Goal: Task Accomplishment & Management: Manage account settings

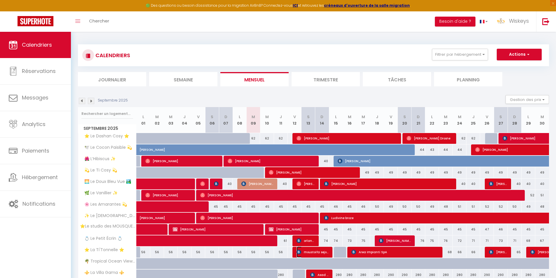
click at [315, 249] on span "moustoifa sejour" at bounding box center [313, 252] width 32 height 11
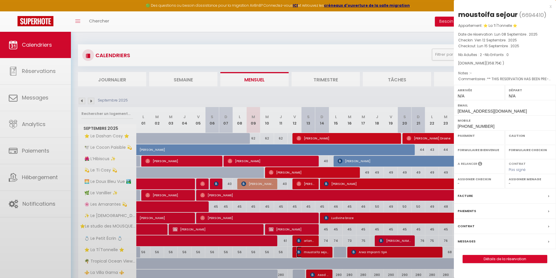
select select "OK"
select select "KO"
select select "0"
select select "1"
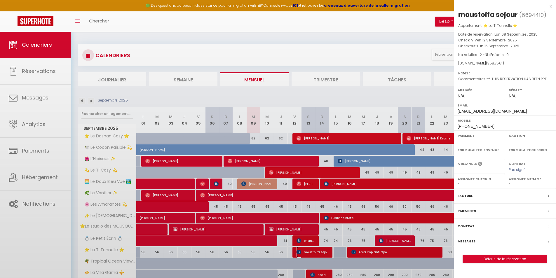
select select
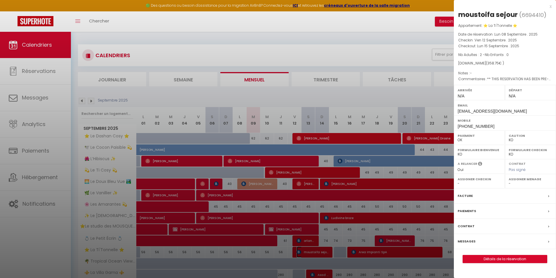
select select "47294"
select select "35951"
click at [483, 259] on link "Détails de la réservation" at bounding box center [505, 259] width 84 height 8
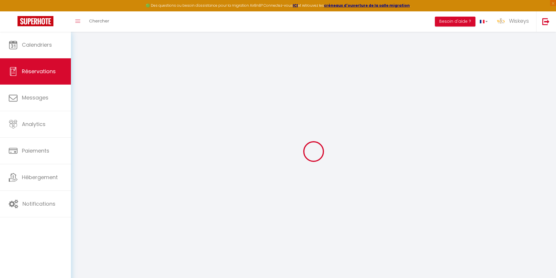
type input "moustoifa"
type input "sejour"
type input "[EMAIL_ADDRESS][DOMAIN_NAME]"
type input "[PHONE_NUMBER]"
type input "97600"
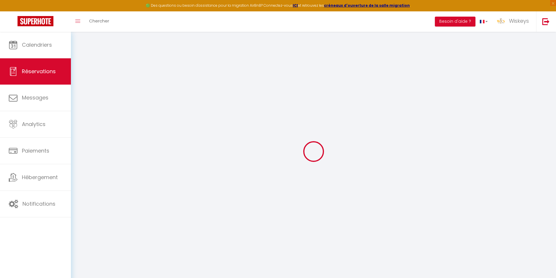
type input "[STREET_ADDRESS]"
type input "MAMOUDZOU"
select select "YT"
type input "51.75"
type input "3.59"
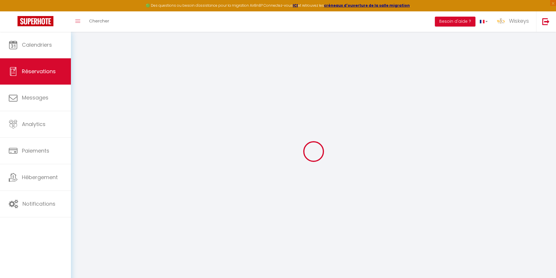
select select "69812"
select select "1"
select select
type input "2"
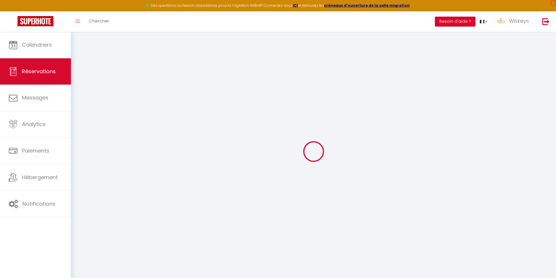
select select "12"
select select
type input "275"
checkbox input "false"
type input "0"
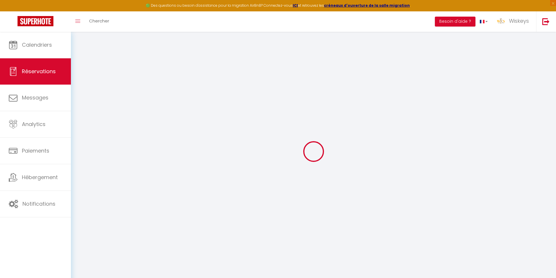
select select "2"
type input "0"
select select
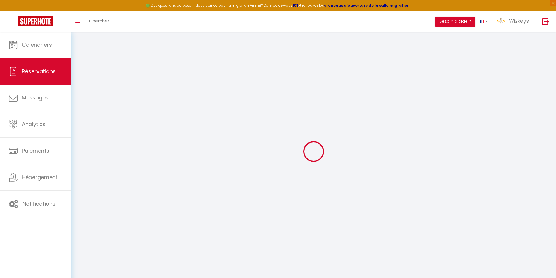
select select
select select "14"
checkbox input "false"
select select
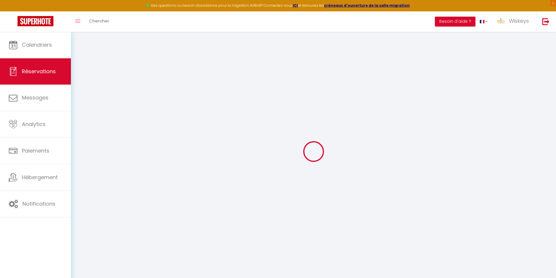
checkbox input "false"
select select
checkbox input "false"
select select
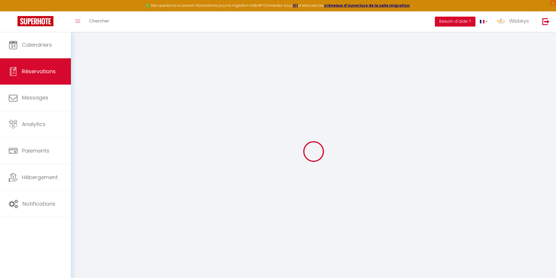
select select
checkbox input "false"
type textarea "** THIS RESERVATION HAS BEEN PRE-PAID ** BOOKING NOTE : Payment charge is EUR 3…"
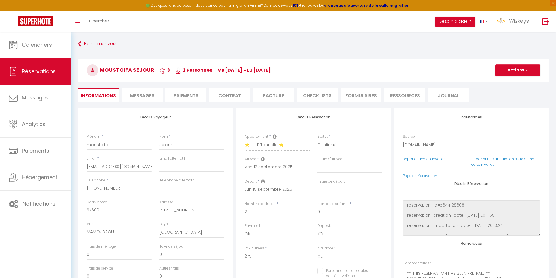
type input "70"
type input "13.75"
select select
checkbox input "false"
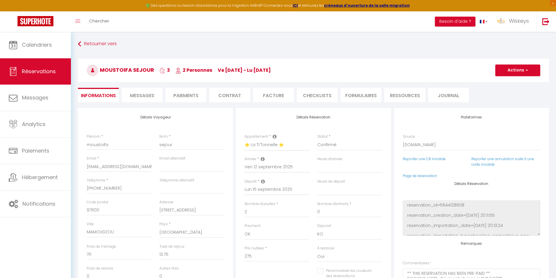
select select
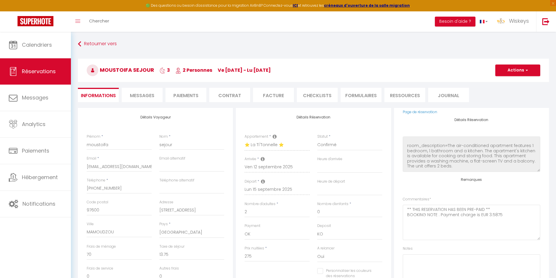
scroll to position [69, 0]
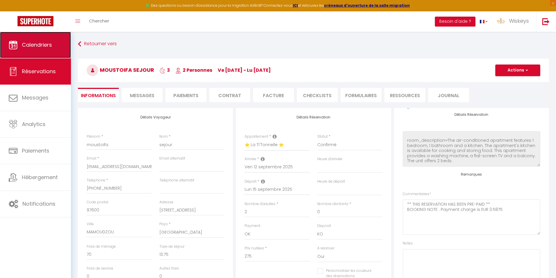
click at [56, 42] on link "Calendriers" at bounding box center [35, 45] width 71 height 26
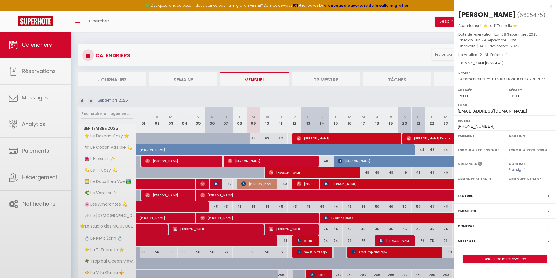
select select "OK"
select select "KO"
select select "1"
select select "0"
select select "1"
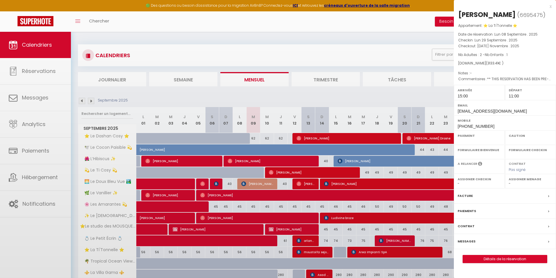
select select
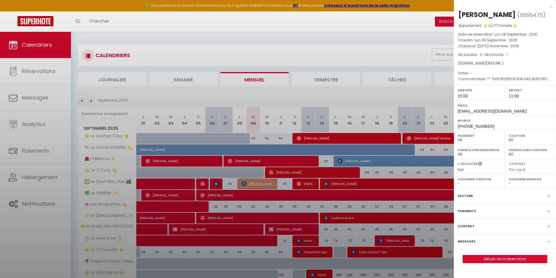
select select "47294"
select select "35951"
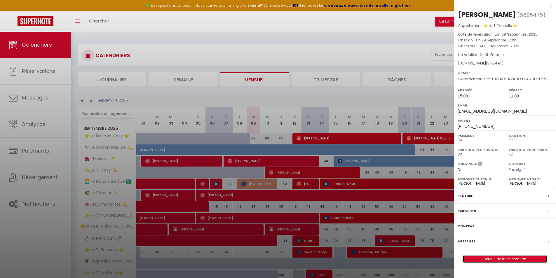
click at [527, 261] on link "Détails de la réservation" at bounding box center [505, 259] width 84 height 8
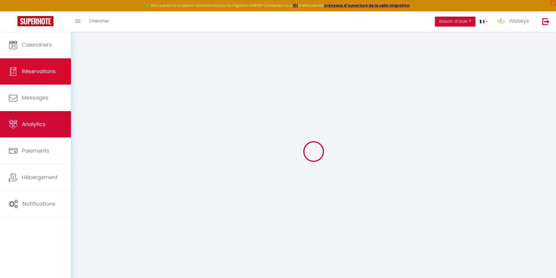
type input "Jordan"
type input "Guillot"
type input "[EMAIL_ADDRESS][DOMAIN_NAME]"
type input "[PHONE_NUMBER]"
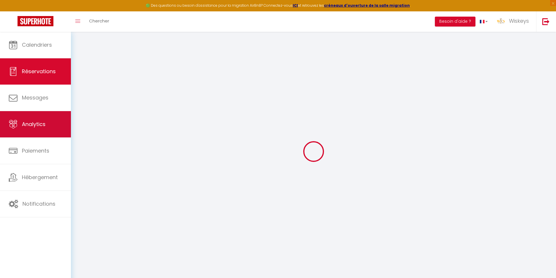
type input "[PHONE_NUMBER]"
type input "[STREET_ADDRESS],"
type input "Saint Laurent du Var"
select select "FR"
type input "448.13"
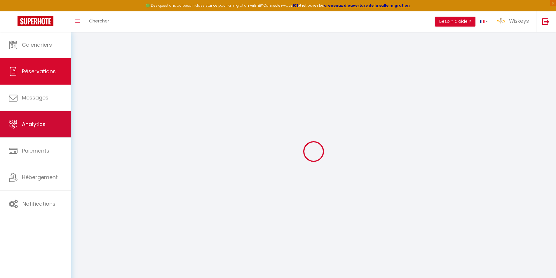
type input "31.33"
select select "69812"
select select "1"
select select
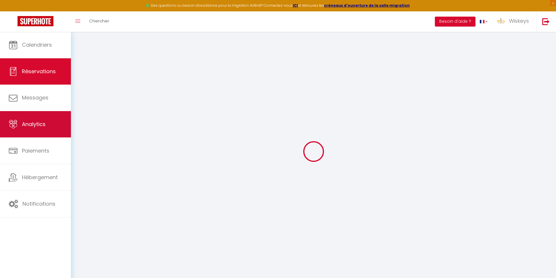
type input "2"
type input "1"
select select "12"
select select
type input "2917.53"
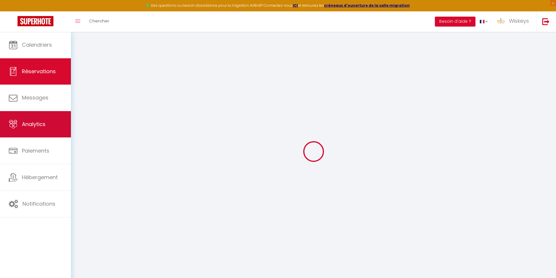
checkbox input "false"
type input "0"
select select "2"
type input "0"
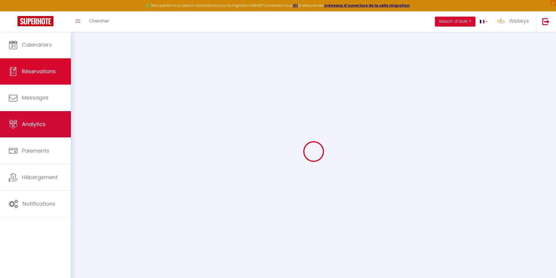
type input "0"
select select
select select "14"
checkbox input "false"
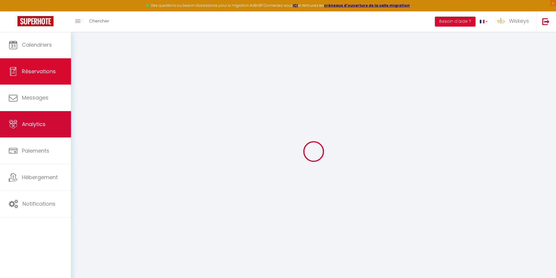
select select
checkbox input "false"
select select
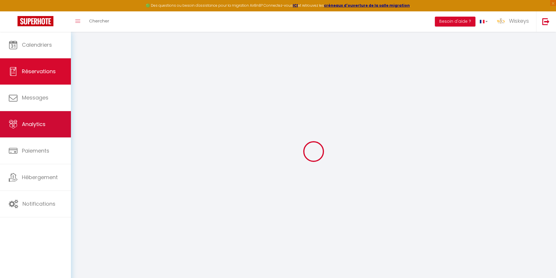
checkbox input "false"
select select
checkbox input "false"
type textarea "** THIS RESERVATION HAS BEEN PRE-PAID ** BOOKING NOTE : Payment charge is EUR 3…"
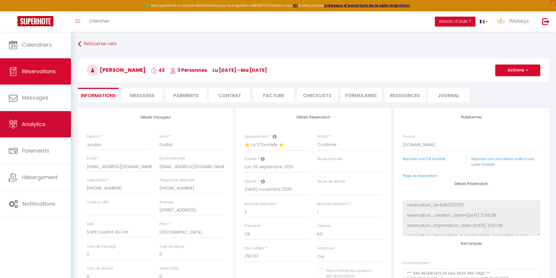
type input "70"
type input "145.88"
select select
checkbox input "false"
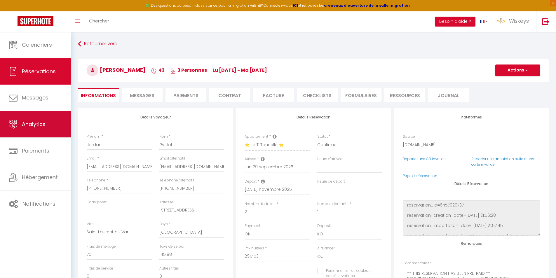
select select "15:00"
select select "11:00"
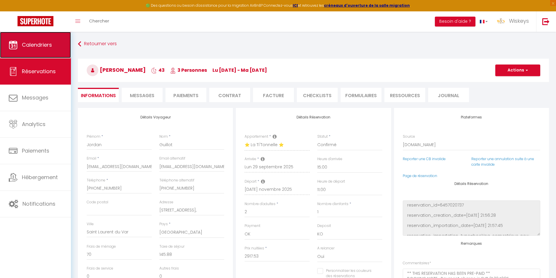
click at [46, 52] on link "Calendriers" at bounding box center [35, 45] width 71 height 26
